Goal: Task Accomplishment & Management: Manage account settings

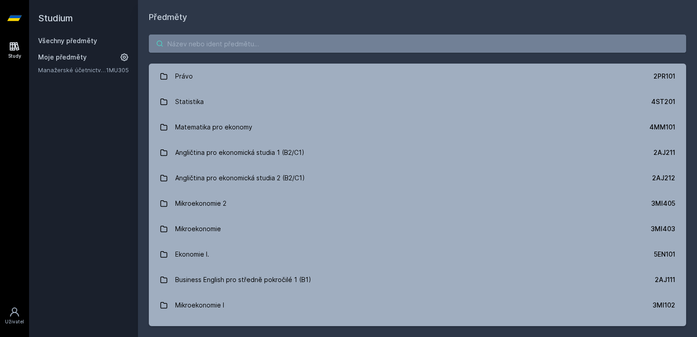
click at [379, 46] on input "search" at bounding box center [417, 43] width 537 height 18
click at [370, 43] on input "search" at bounding box center [417, 43] width 537 height 18
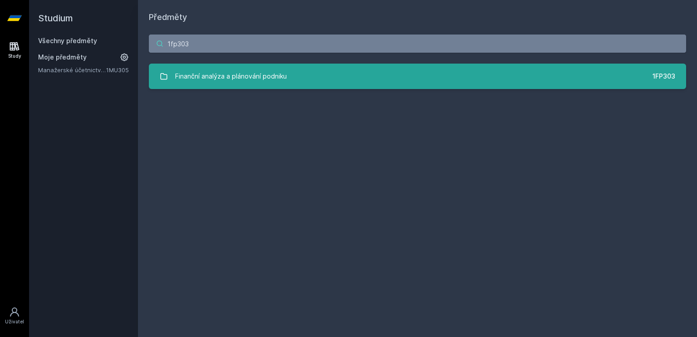
type input "1fp303"
click at [351, 76] on link "Finanční analýza a plánování podniku 1FP303" at bounding box center [417, 75] width 537 height 25
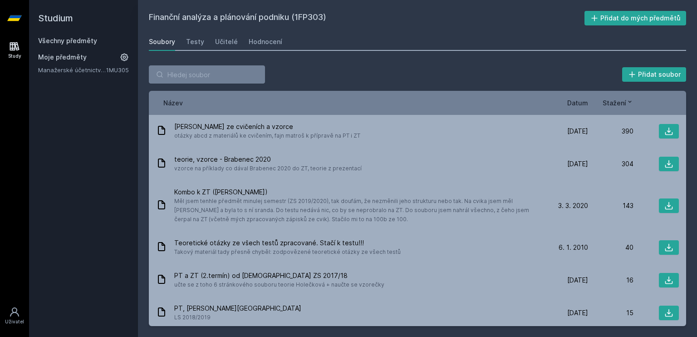
click at [577, 102] on span "Datum" at bounding box center [577, 103] width 21 height 10
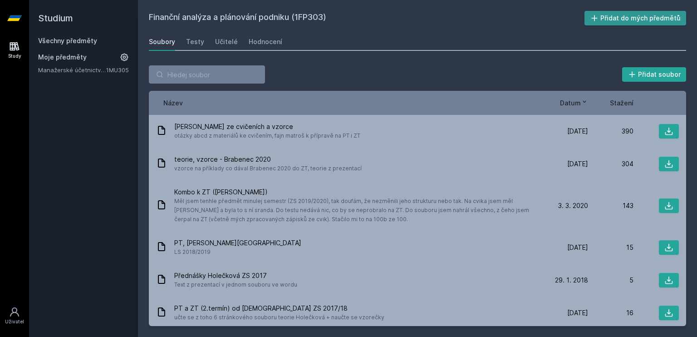
click at [638, 16] on button "Přidat do mých předmětů" at bounding box center [635, 18] width 102 height 15
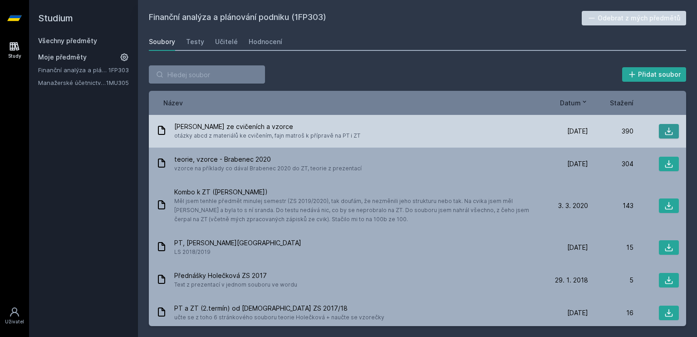
click at [659, 131] on button at bounding box center [669, 131] width 20 height 15
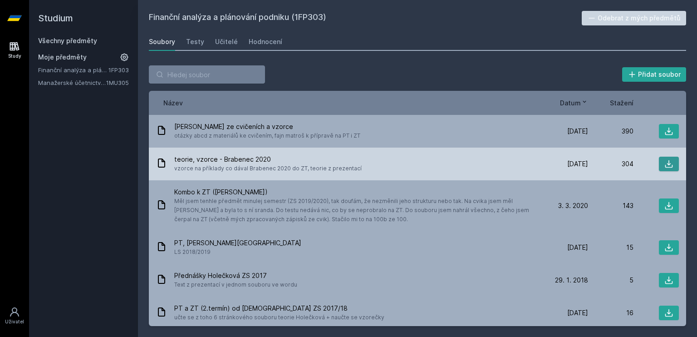
click at [665, 162] on icon at bounding box center [669, 164] width 8 height 8
